Goal: Information Seeking & Learning: Check status

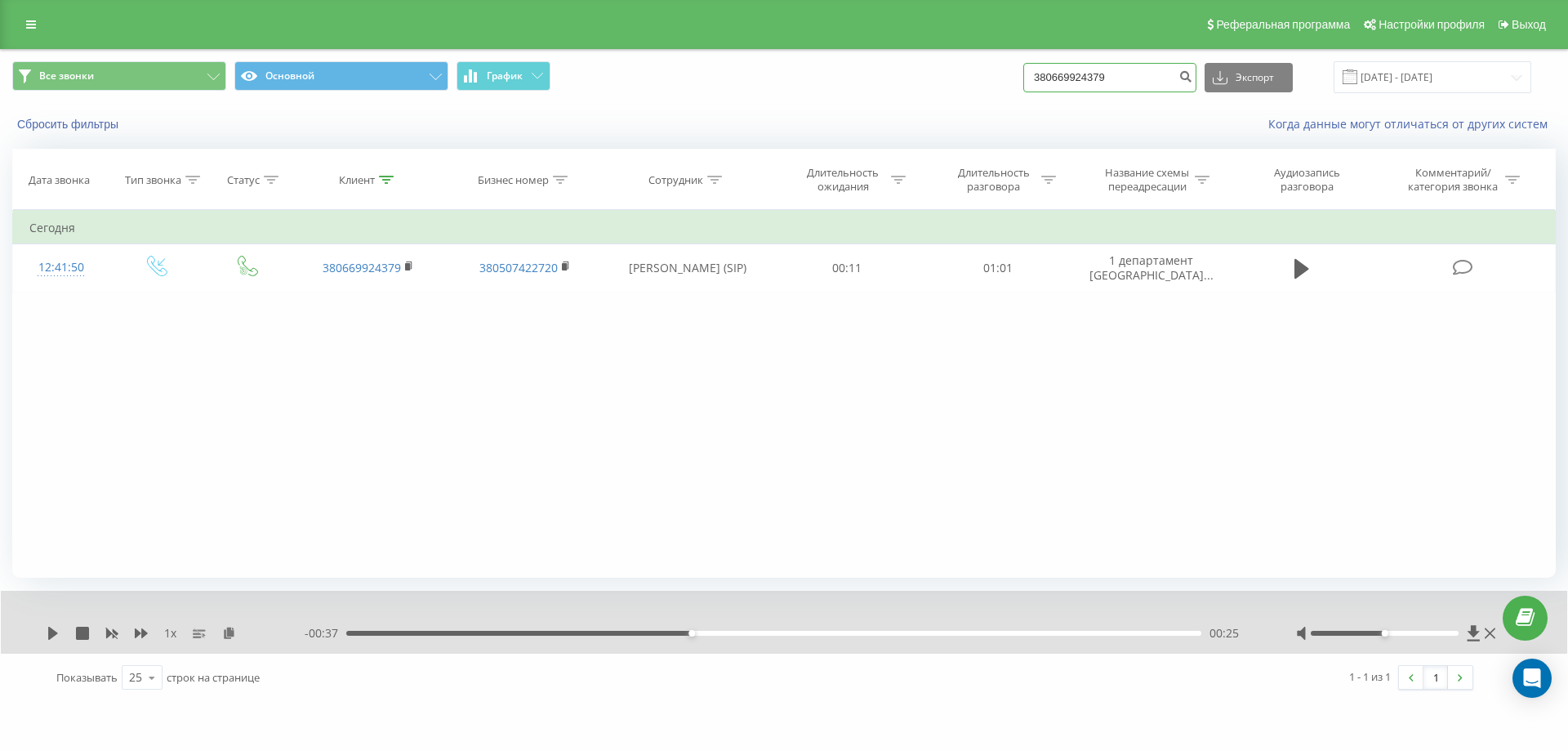
drag, startPoint x: 1135, startPoint y: 78, endPoint x: 401, endPoint y: 50, distance: 734.5
click at [401, 50] on div "Все звонки Основной График 380669924379 Экспорт .csv .xls .xlsx 19.05.2025 - 19…" at bounding box center [784, 77] width 1566 height 55
paste input "380666102012"
type input "380666102012"
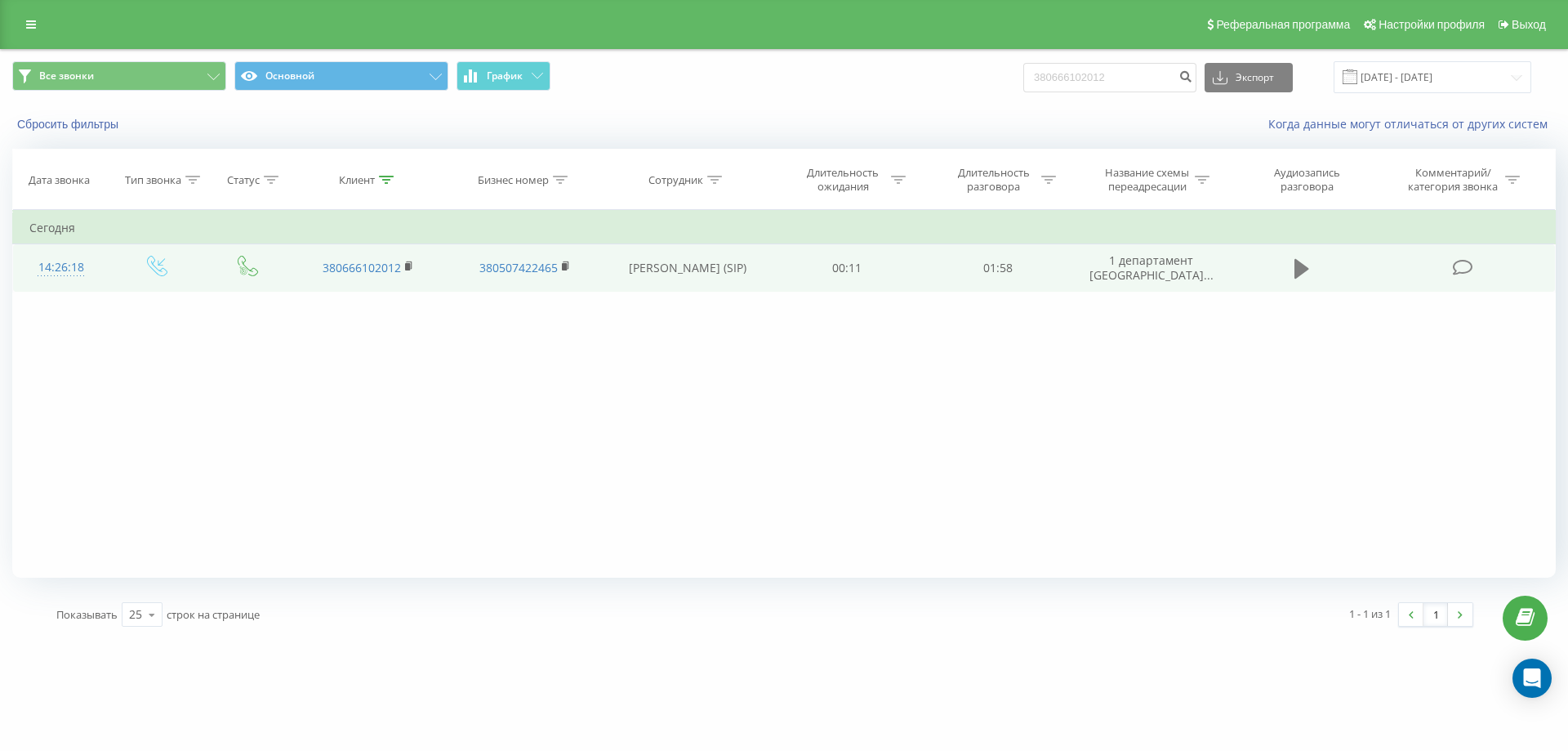
click at [1295, 270] on icon at bounding box center [1301, 268] width 14 height 19
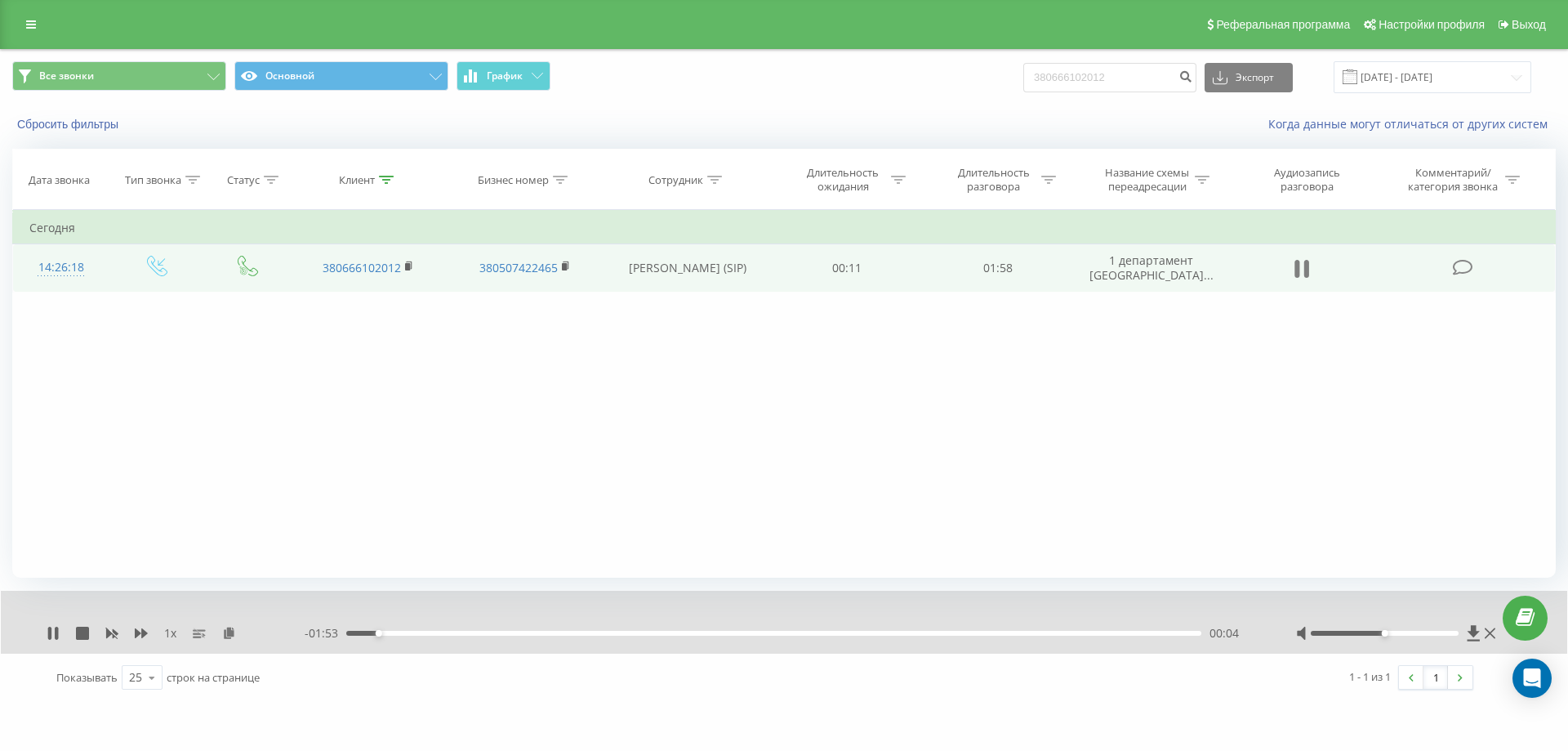
click at [1309, 269] on icon at bounding box center [1307, 268] width 5 height 18
drag, startPoint x: 1161, startPoint y: 73, endPoint x: 602, endPoint y: 65, distance: 559.1
click at [637, 69] on div "Все звонки Основной График 380666102012 Экспорт .csv .xls .xlsx 19.05.2025 - 19…" at bounding box center [783, 77] width 1543 height 32
paste input "967785760"
type input "380967785760"
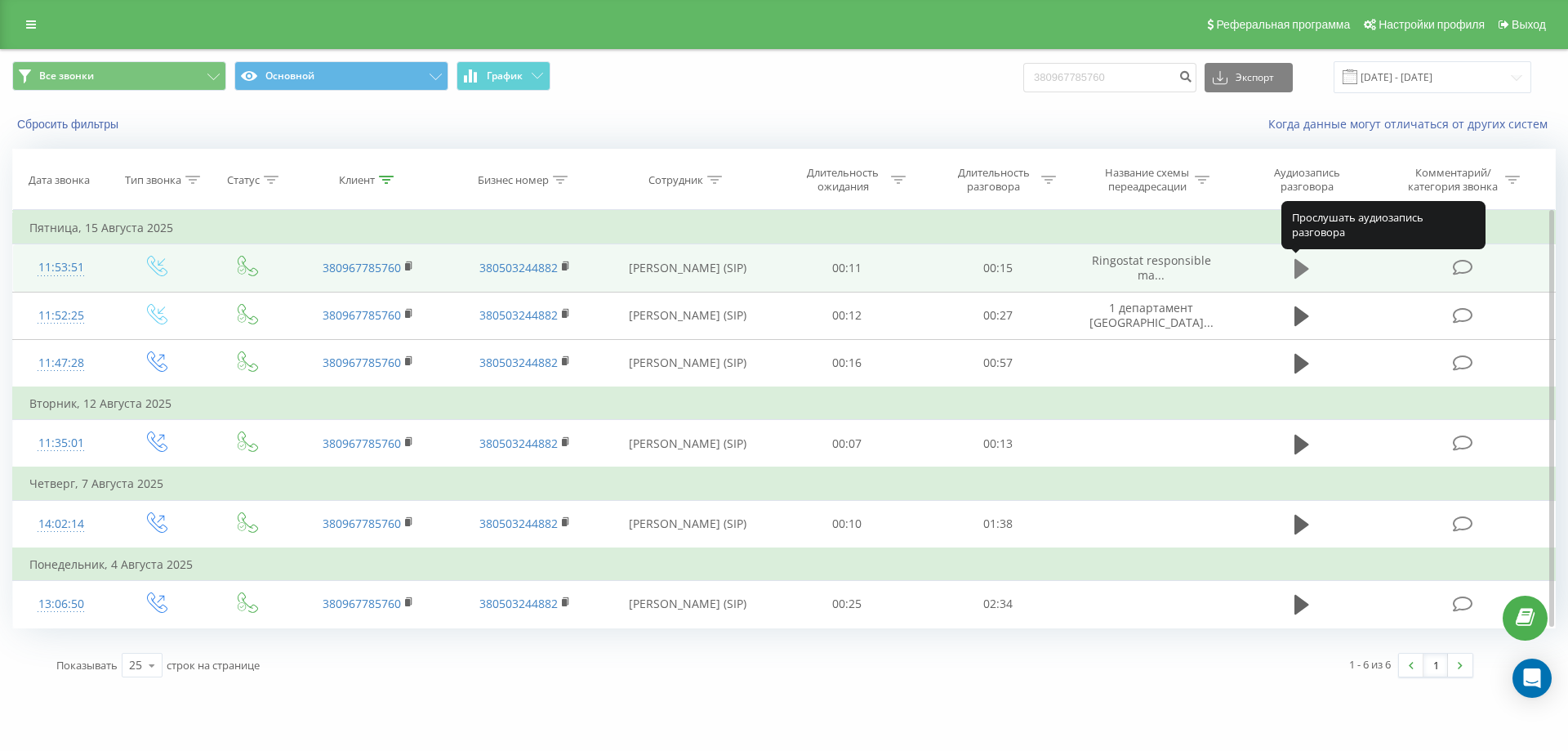
click at [1297, 264] on icon at bounding box center [1301, 268] width 14 height 19
